Goal: Navigation & Orientation: Find specific page/section

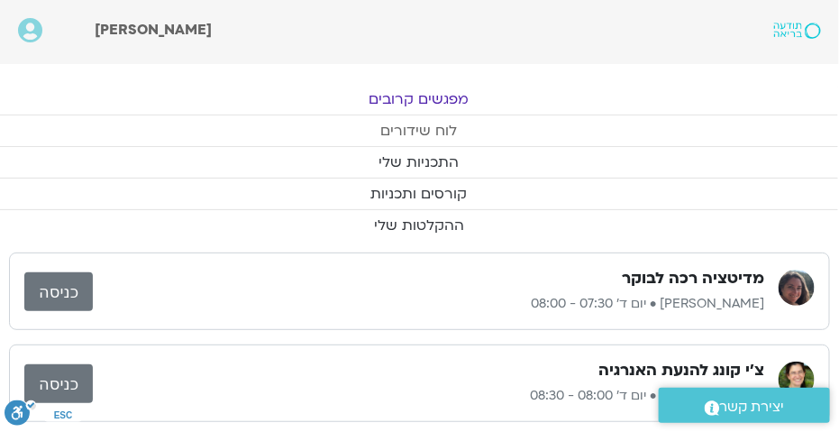
click at [403, 132] on link "לוח שידורים" at bounding box center [418, 130] width 839 height 31
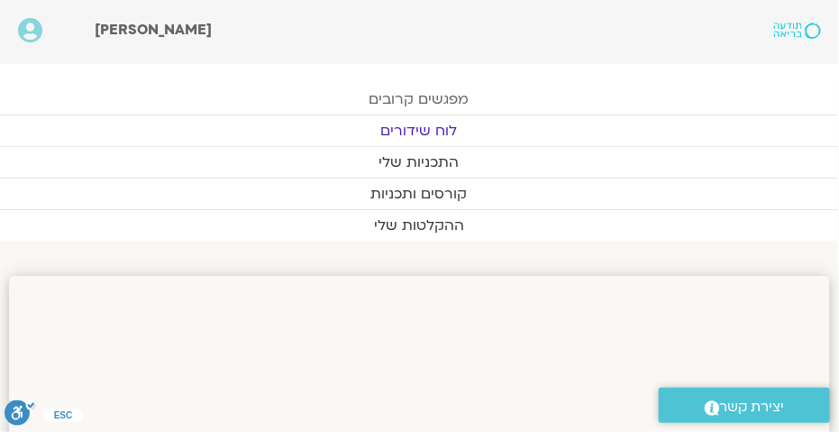
click at [480, 97] on link "מפגשים קרובים" at bounding box center [418, 99] width 839 height 31
click at [444, 102] on link "מפגשים קרובים" at bounding box center [418, 99] width 839 height 31
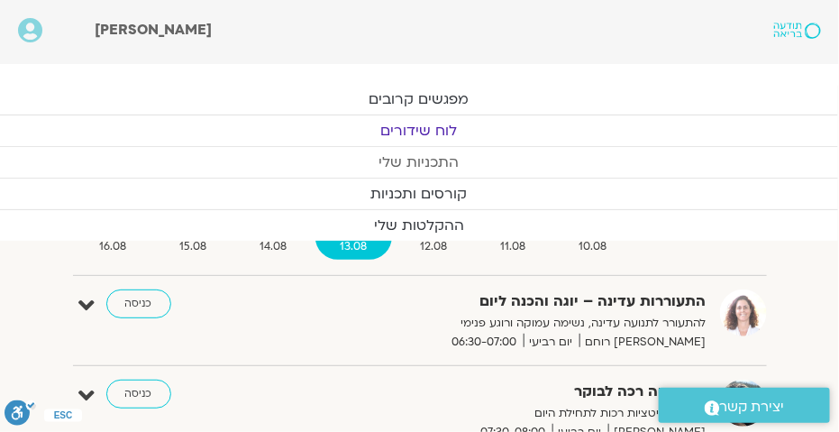
scroll to position [218, 0]
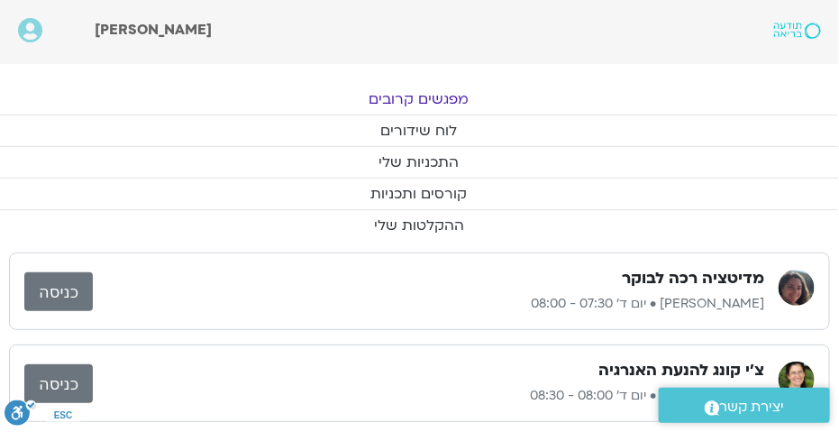
click at [405, 96] on link "מפגשים קרובים" at bounding box center [418, 99] width 839 height 31
click at [404, 96] on link "מפגשים קרובים" at bounding box center [418, 99] width 839 height 31
click at [451, 133] on link "לוח שידורים" at bounding box center [418, 130] width 839 height 31
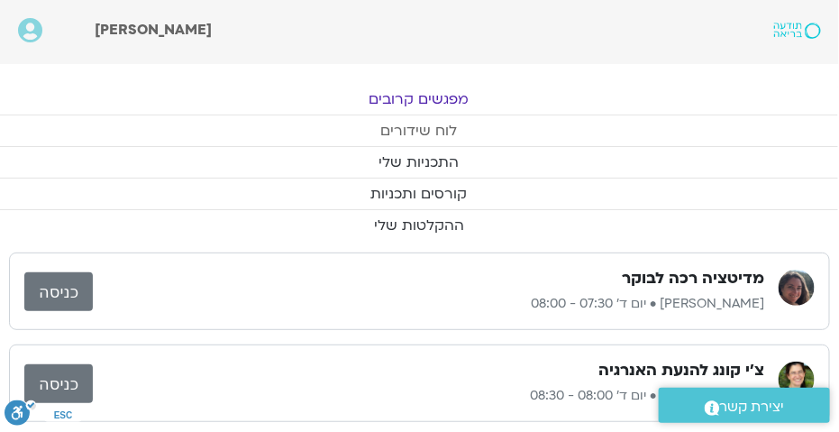
click at [451, 133] on link "לוח שידורים" at bounding box center [418, 130] width 839 height 31
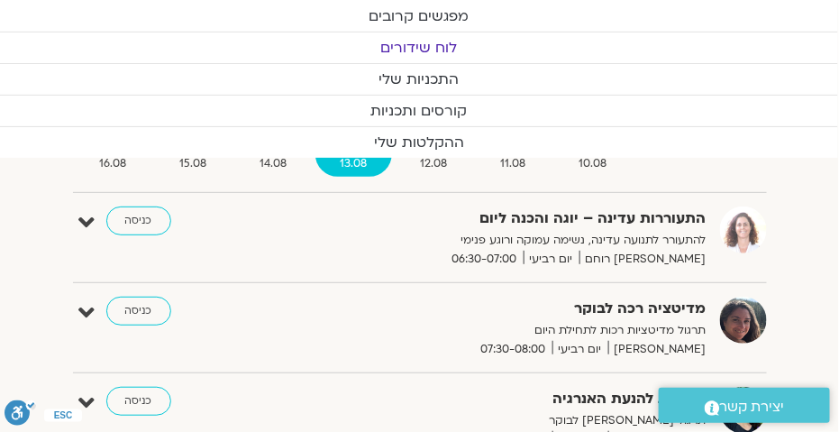
scroll to position [109, 0]
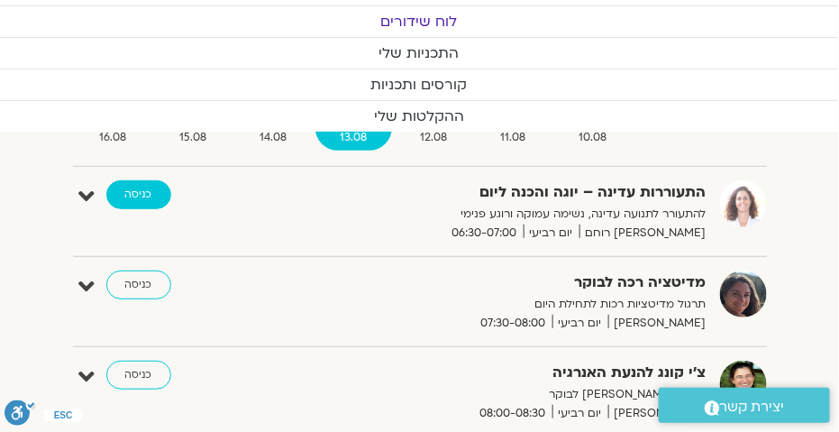
click at [130, 192] on link "כניסה" at bounding box center [138, 194] width 65 height 29
